Goal: Check status

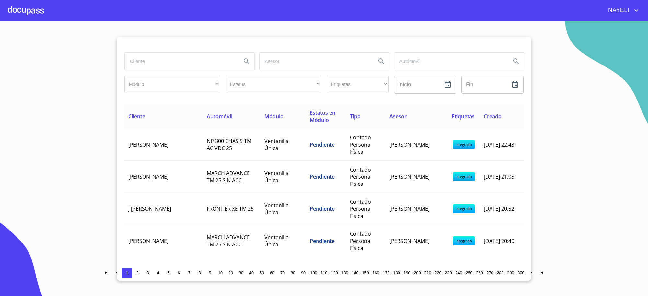
click at [209, 60] on input "search" at bounding box center [181, 62] width 112 height 18
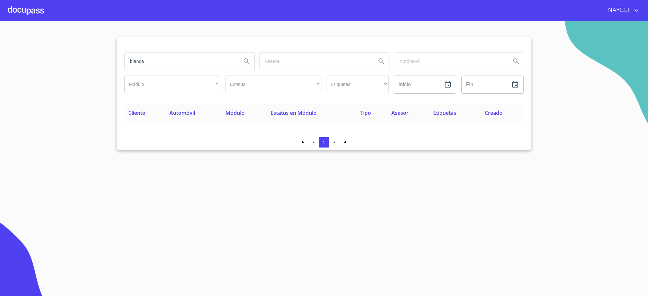
type input "blanca"
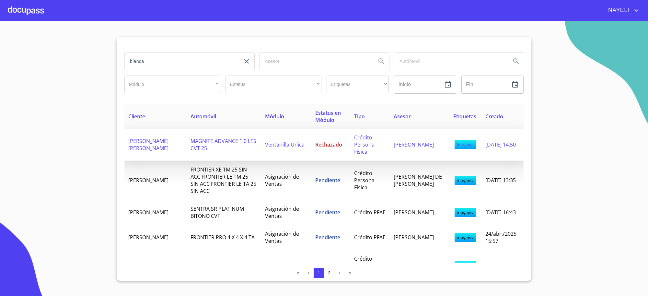
click at [401, 141] on span "[PERSON_NAME]" at bounding box center [414, 144] width 40 height 7
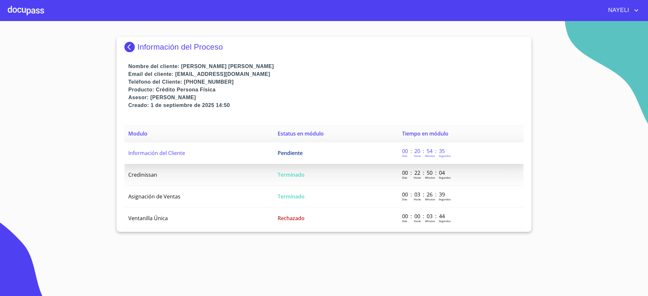
click at [295, 146] on td "Pendiente" at bounding box center [336, 153] width 124 height 22
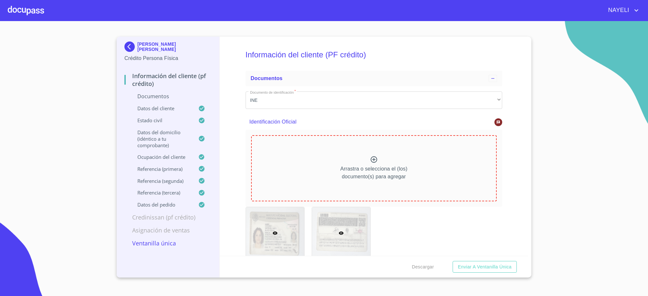
drag, startPoint x: 321, startPoint y: 220, endPoint x: 326, endPoint y: 222, distance: 5.5
click at [326, 222] on div at bounding box center [341, 233] width 58 height 52
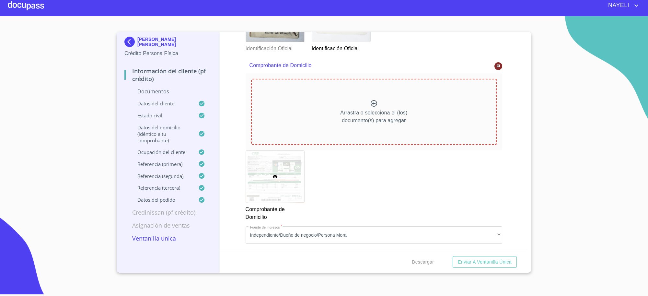
scroll to position [185, 0]
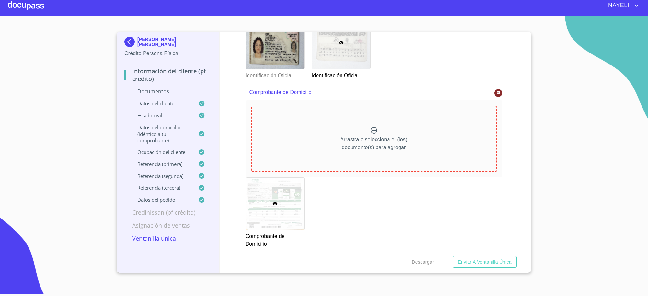
click at [495, 95] on div at bounding box center [499, 93] width 8 height 8
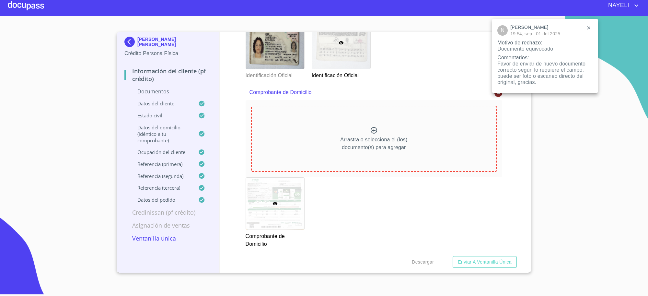
click at [246, 198] on div at bounding box center [324, 148] width 648 height 296
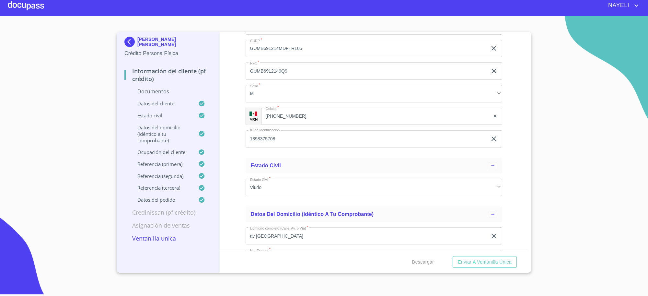
scroll to position [2103, 0]
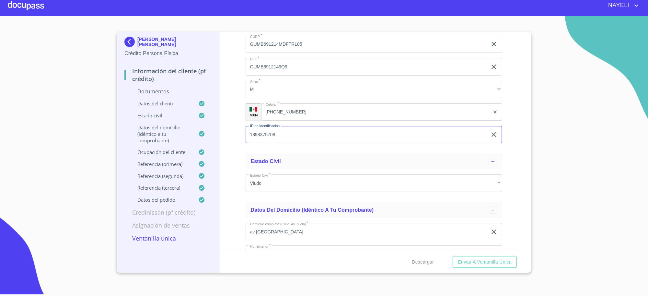
click at [260, 140] on input "1898375708" at bounding box center [367, 135] width 242 height 18
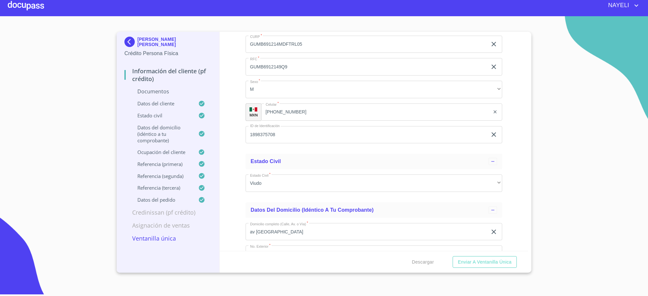
click at [133, 46] on img at bounding box center [130, 42] width 13 height 10
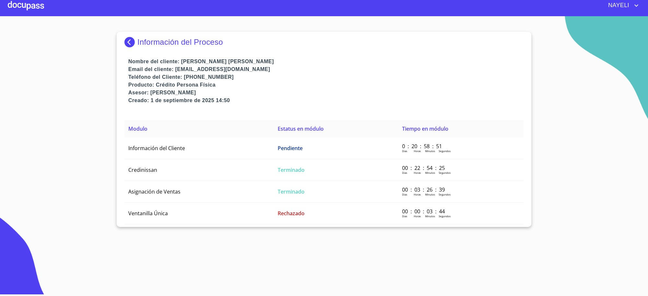
click at [133, 46] on img at bounding box center [130, 42] width 13 height 10
